Goal: Check status: Check status

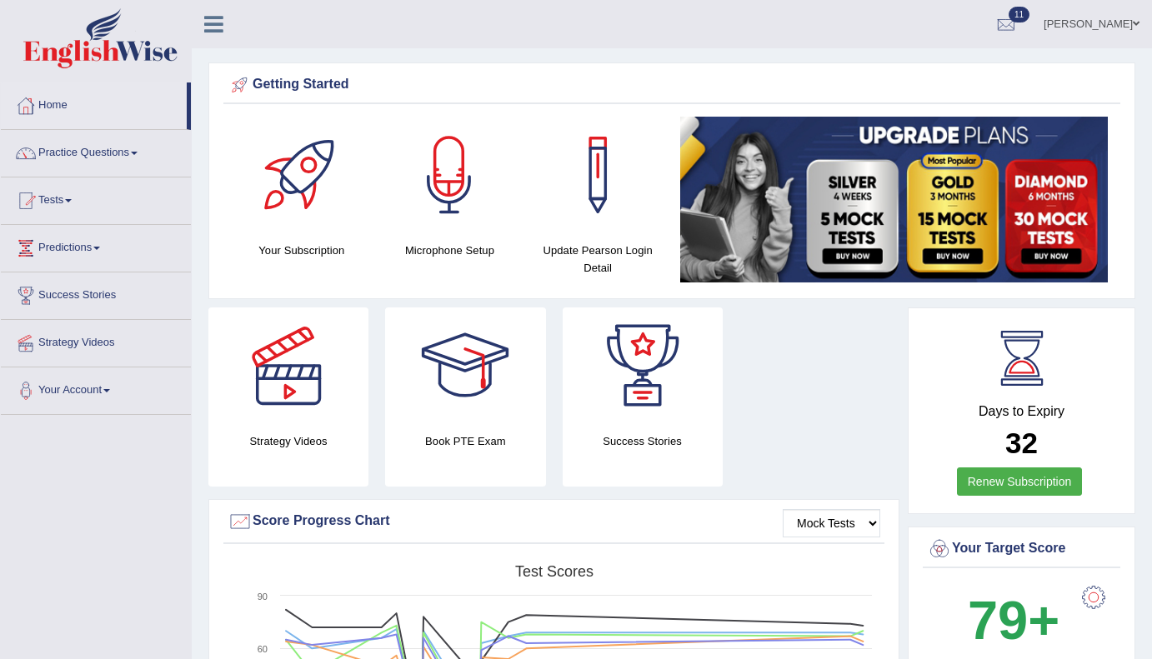
click at [65, 108] on link "Home" at bounding box center [94, 103] width 186 height 42
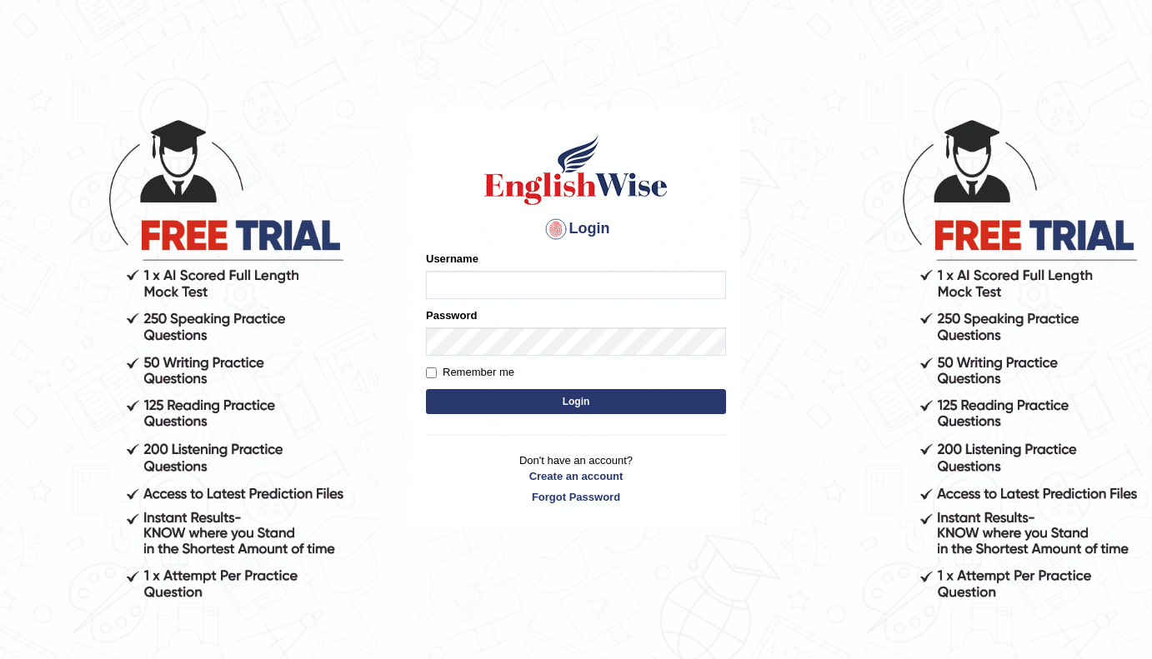
type input "mueen"
click at [571, 399] on button "Login" at bounding box center [576, 401] width 300 height 25
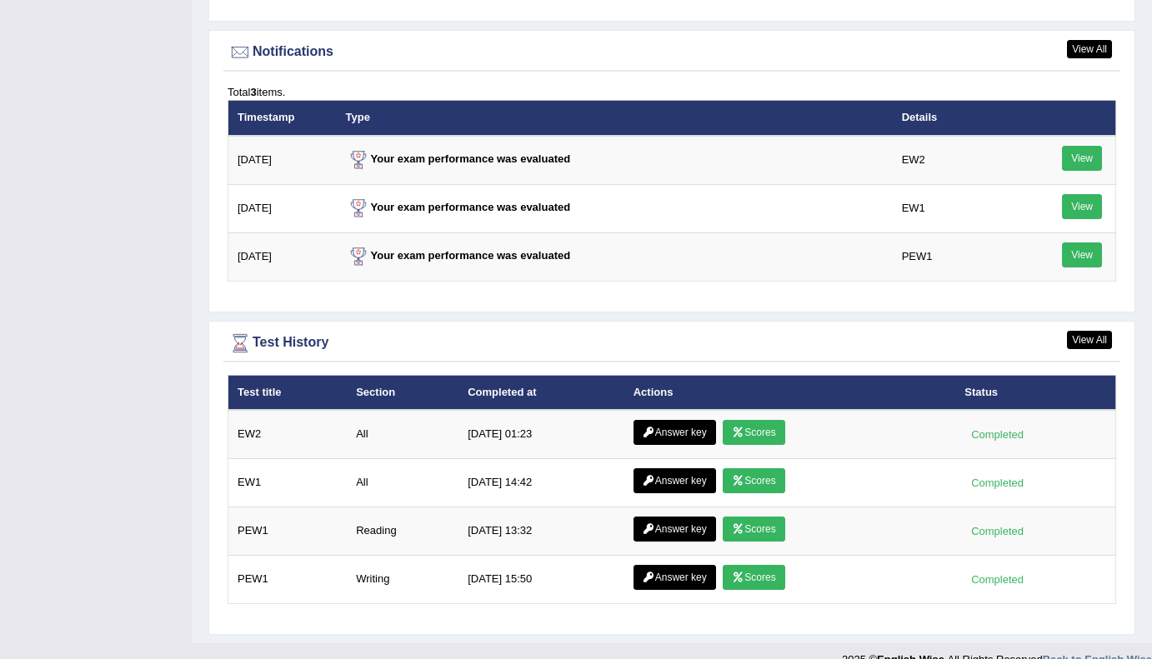
scroll to position [2127, 0]
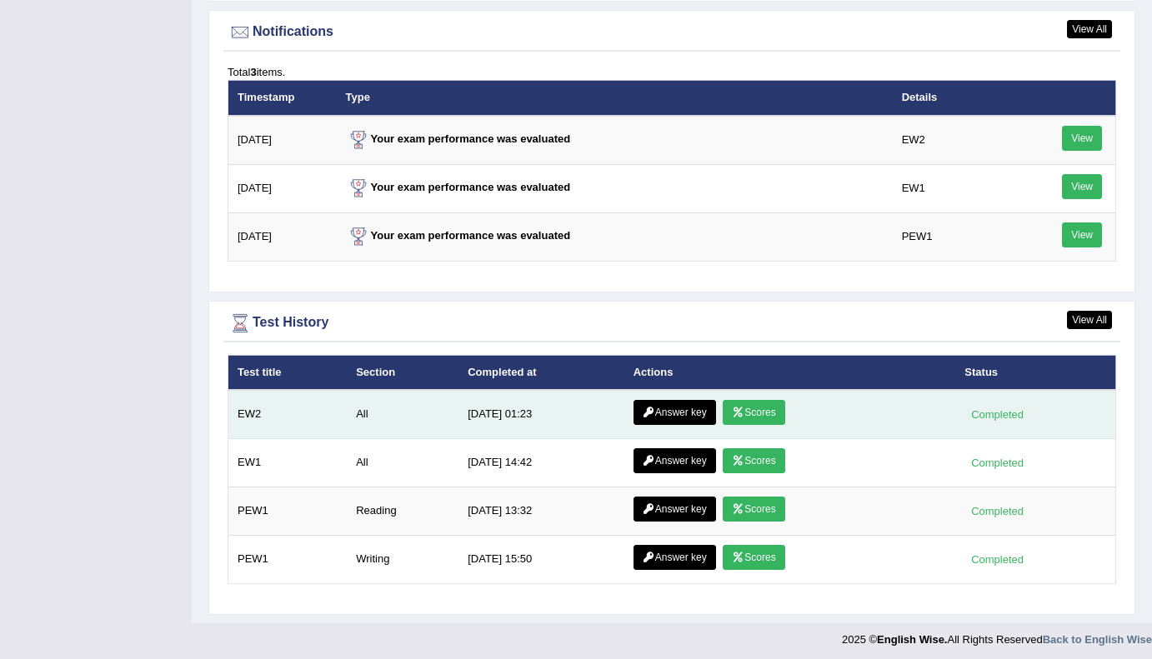
click at [769, 414] on link "Scores" at bounding box center [753, 412] width 62 height 25
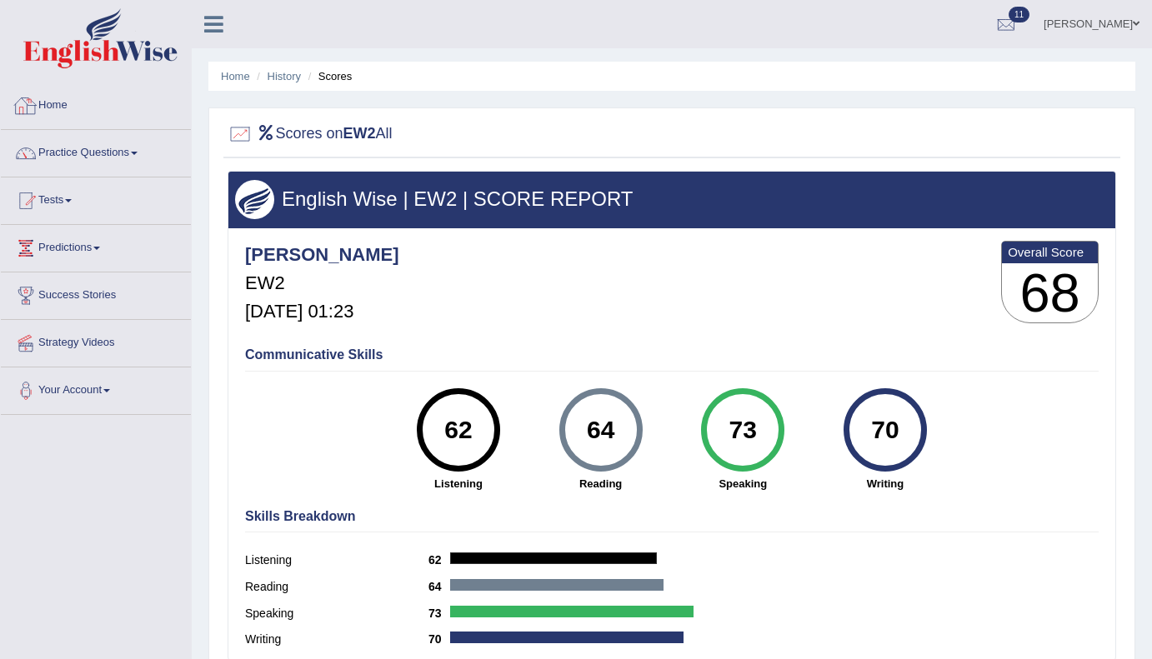
click at [52, 100] on link "Home" at bounding box center [96, 103] width 190 height 42
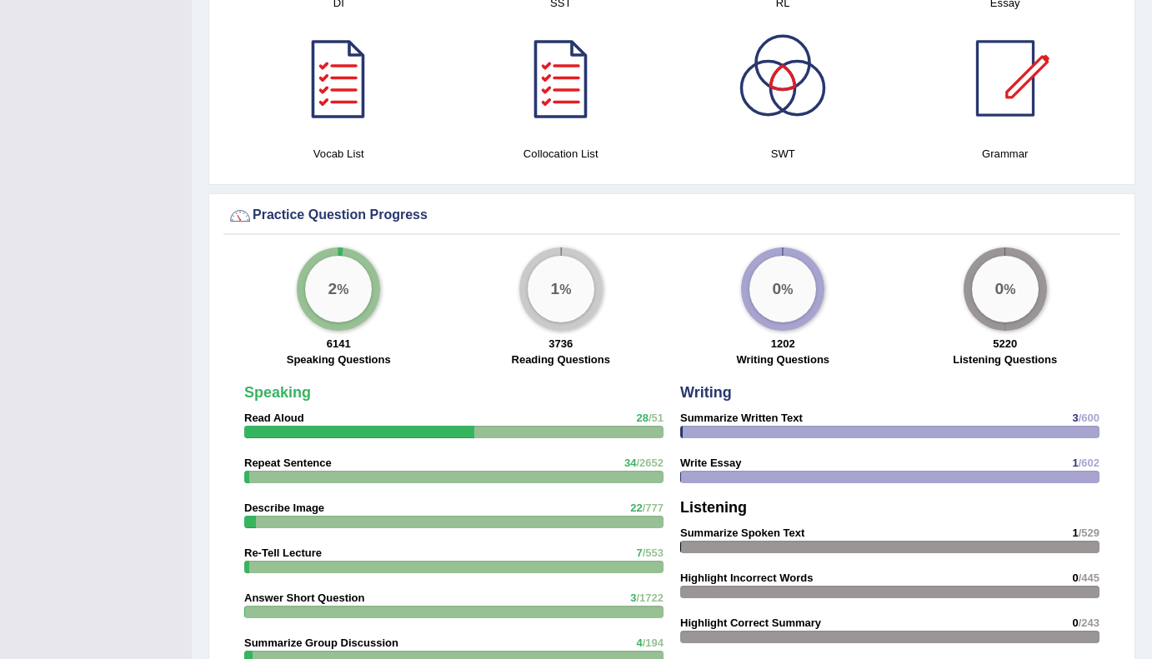
scroll to position [1025, 0]
